Goal: Register for event/course

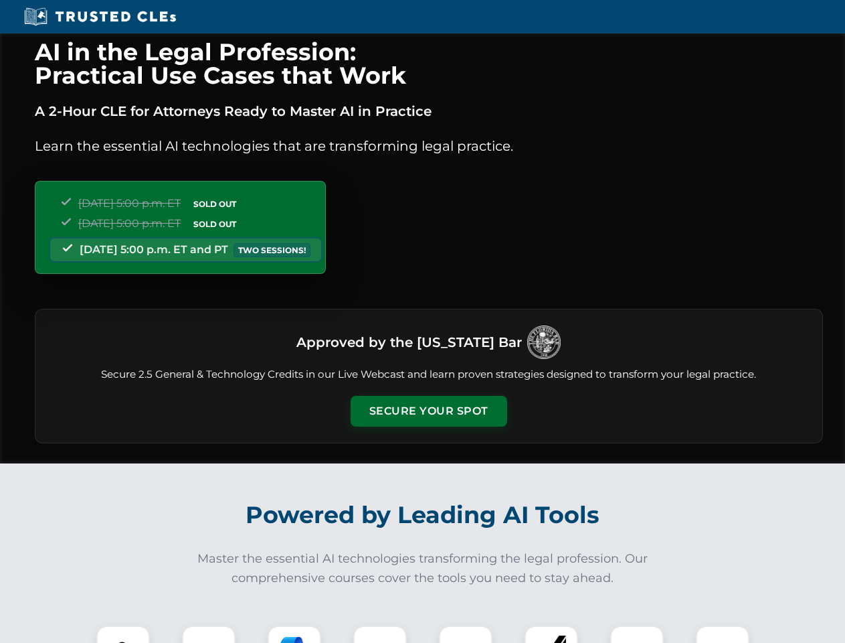
click at [428, 411] on button "Secure Your Spot" at bounding box center [429, 411] width 157 height 31
click at [123, 634] on img at bounding box center [123, 651] width 39 height 39
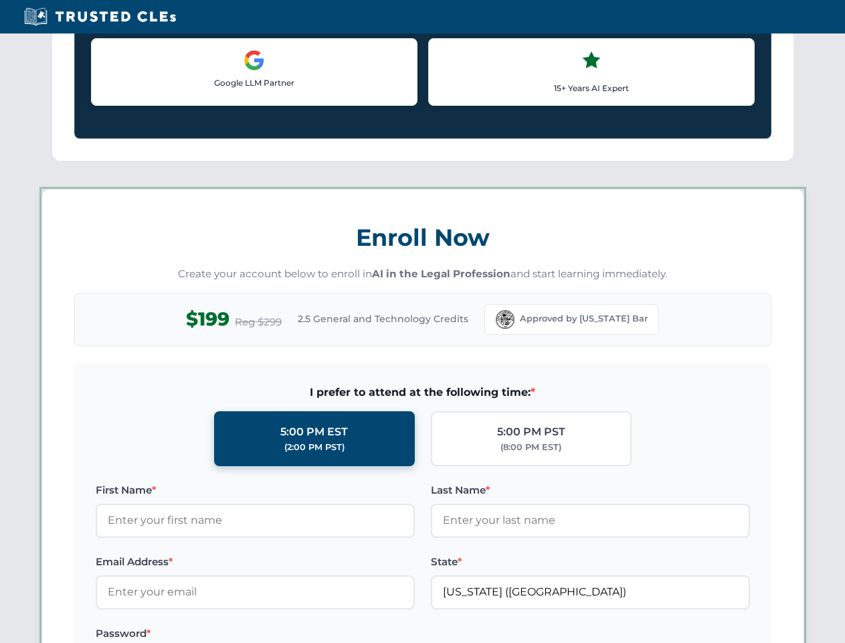
click at [294, 634] on label "Password *" at bounding box center [255, 633] width 319 height 16
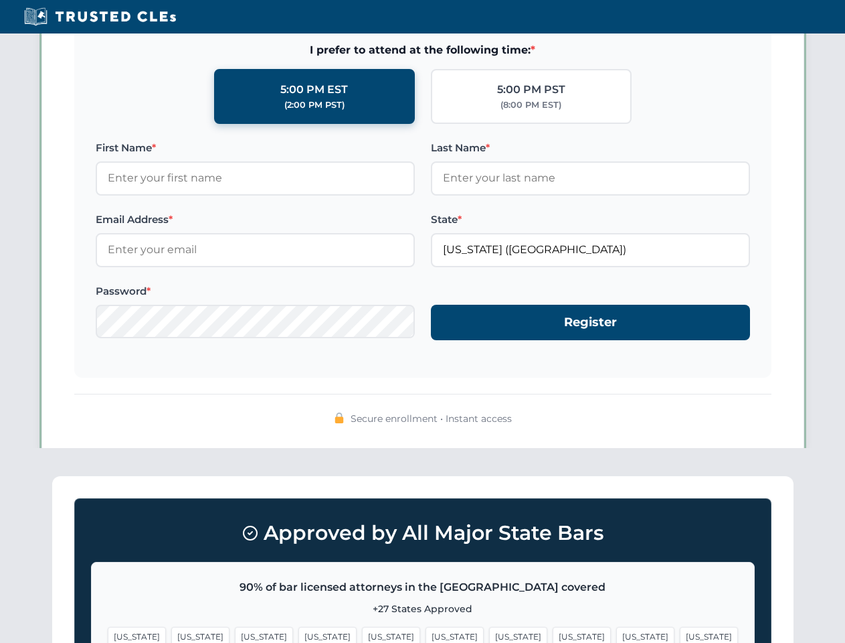
click at [616, 634] on span "[US_STATE]" at bounding box center [645, 635] width 58 height 19
